Goal: Browse casually

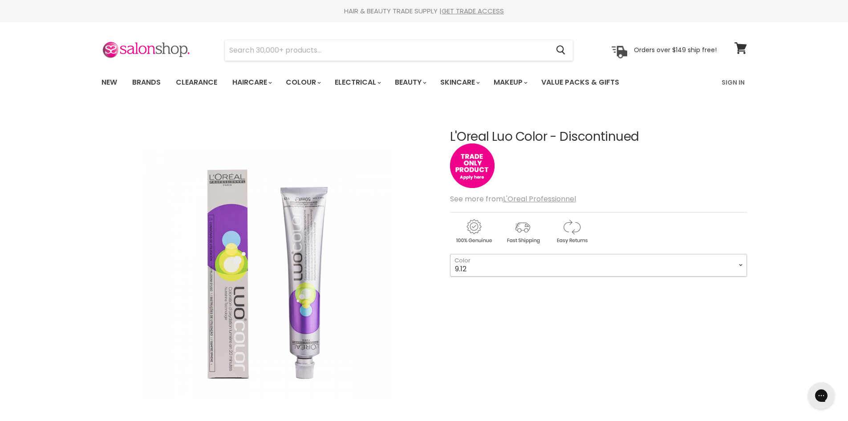
click at [736, 263] on select "9.12 8.03 9.1" at bounding box center [598, 265] width 297 height 22
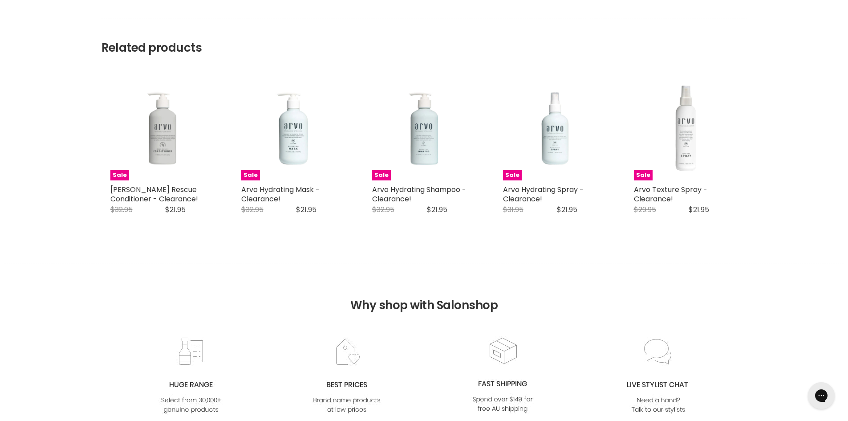
scroll to position [846, 0]
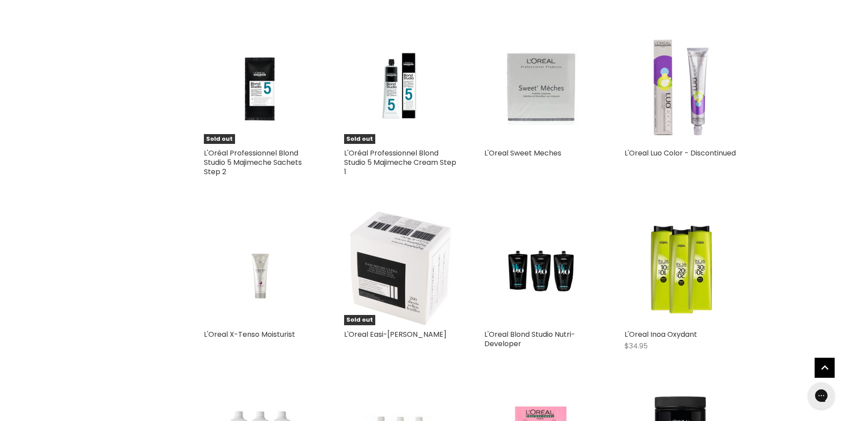
scroll to position [890, 0]
